Goal: Check status: Check status

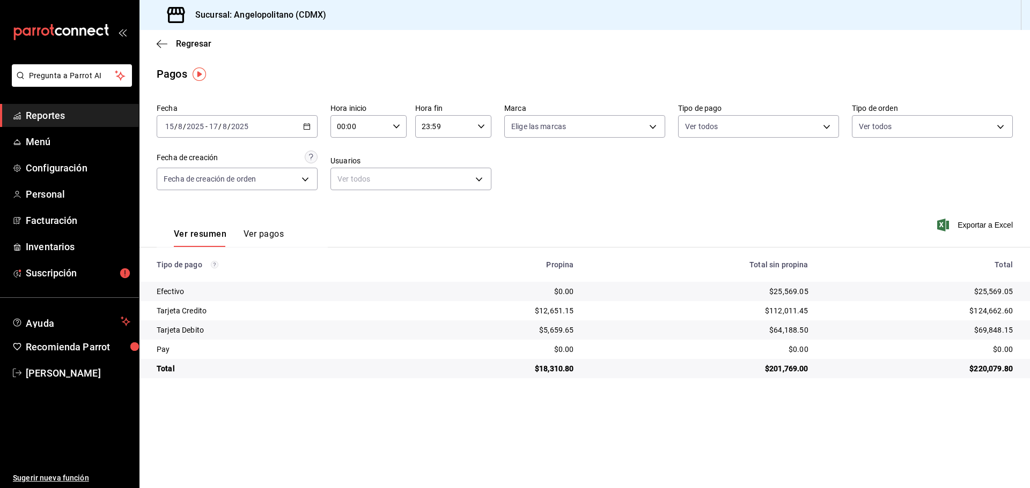
click at [304, 126] on \(Stroke\) "button" at bounding box center [307, 127] width 6 height 6
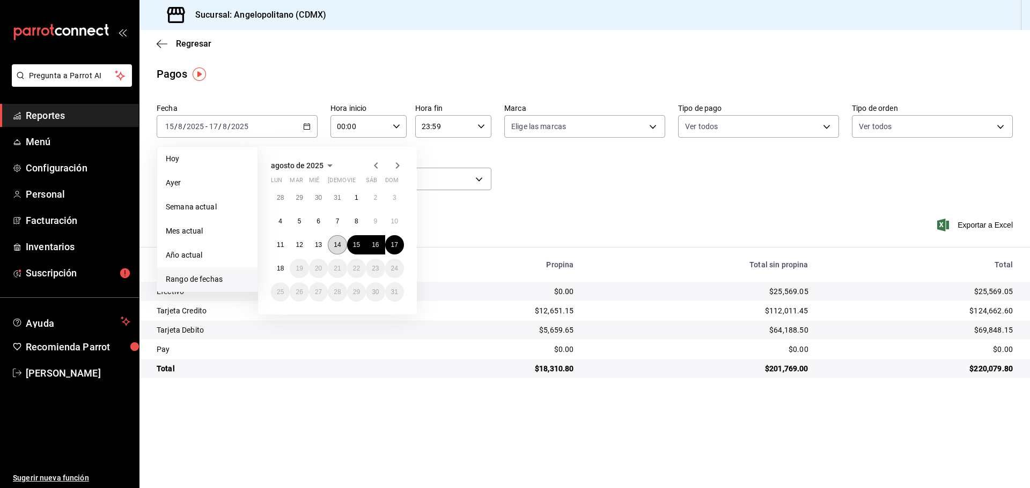
click at [336, 242] on abbr "14" at bounding box center [337, 245] width 7 height 8
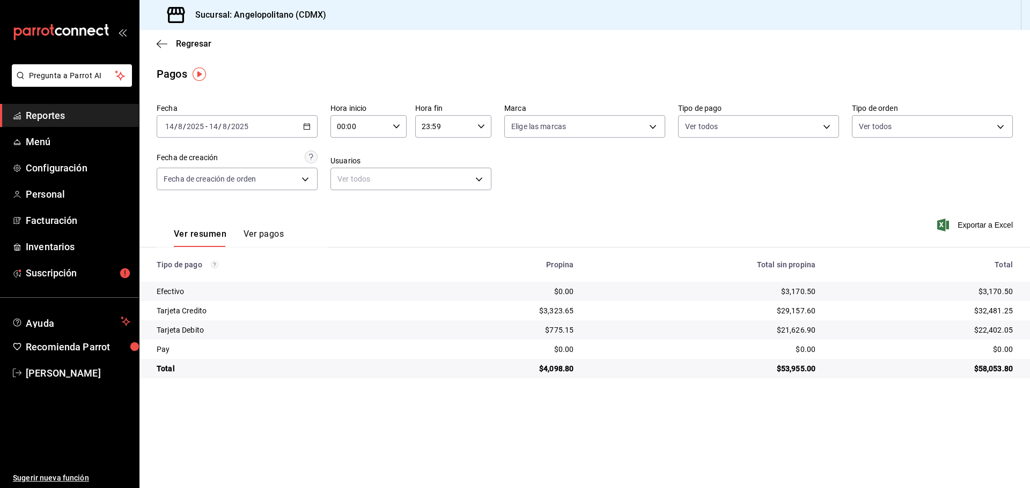
click at [308, 128] on icon "button" at bounding box center [307, 127] width 8 height 8
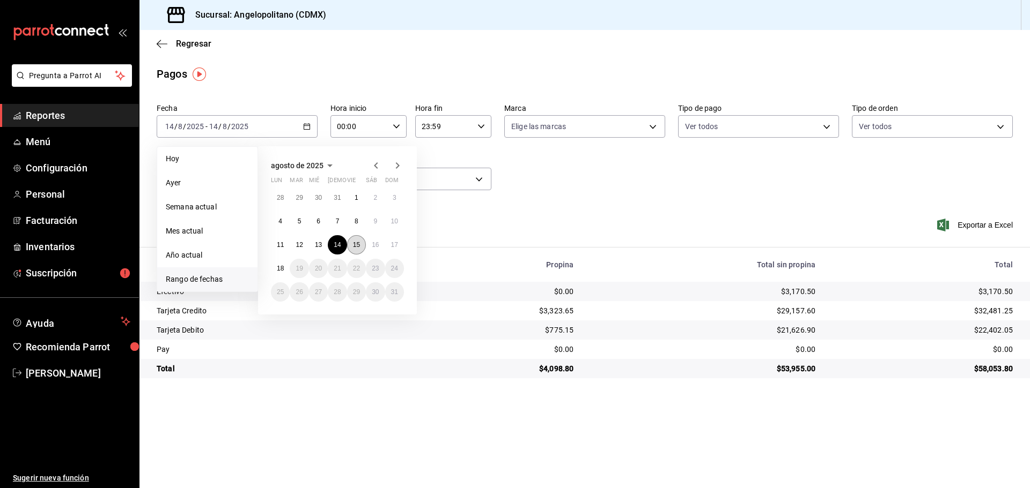
click at [357, 243] on abbr "15" at bounding box center [356, 245] width 7 height 8
click at [356, 243] on abbr "15" at bounding box center [356, 245] width 7 height 8
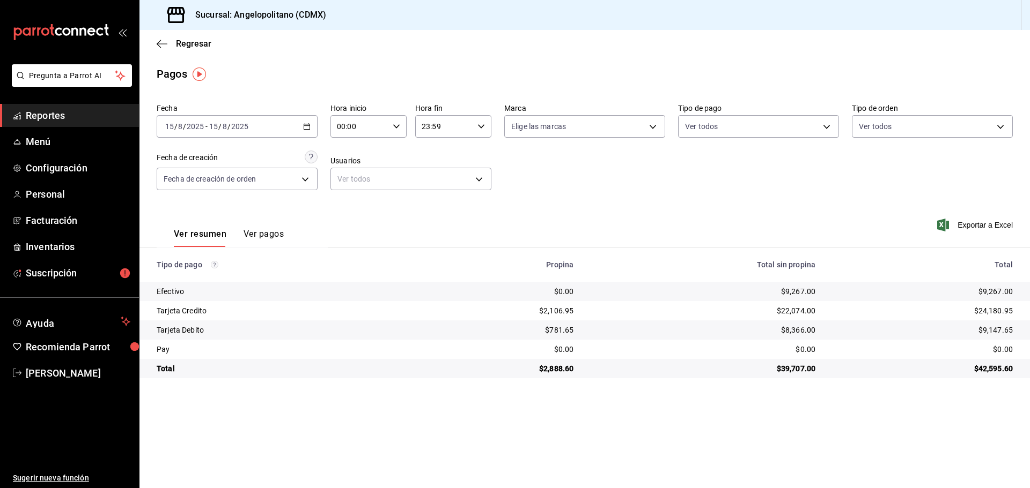
click at [306, 125] on icon "button" at bounding box center [307, 127] width 8 height 8
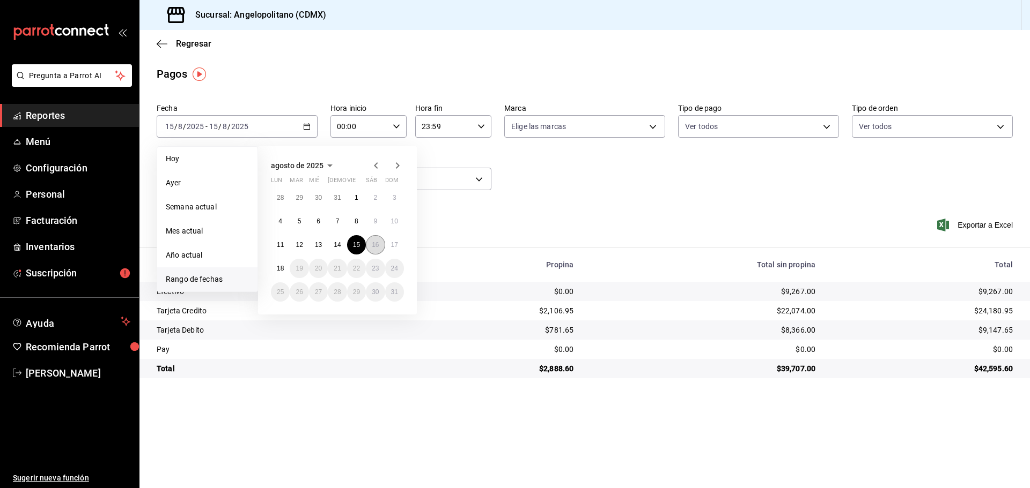
click at [376, 242] on abbr "16" at bounding box center [375, 245] width 7 height 8
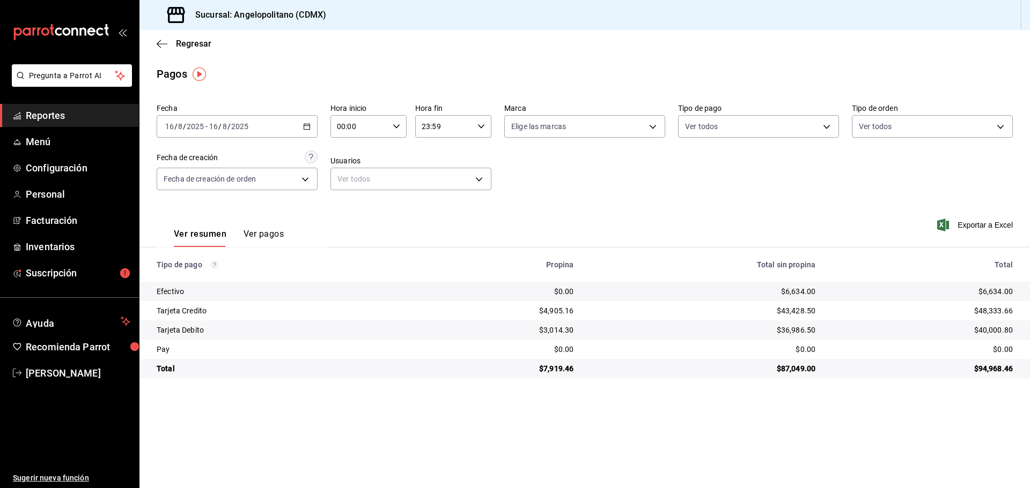
click at [309, 127] on icon "button" at bounding box center [307, 127] width 8 height 8
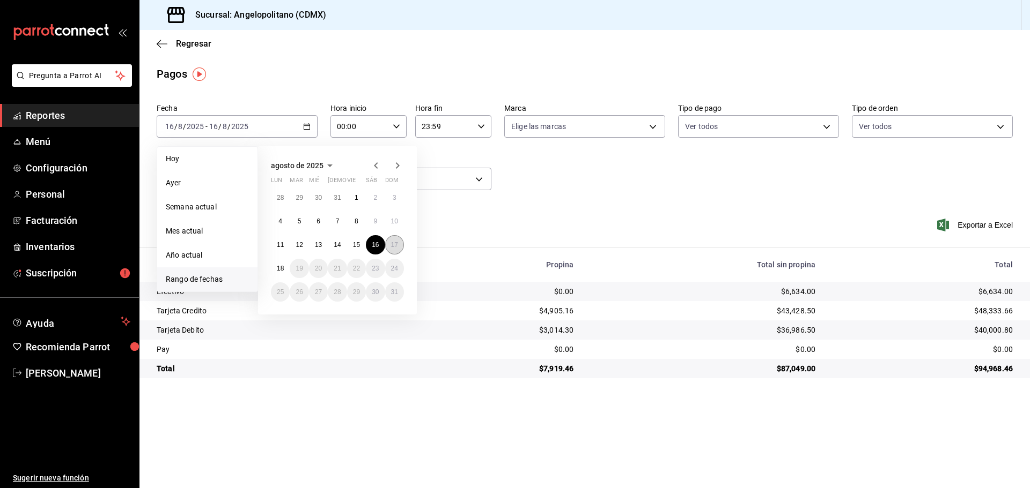
click at [391, 245] on abbr "17" at bounding box center [394, 245] width 7 height 8
